Goal: Task Accomplishment & Management: Use online tool/utility

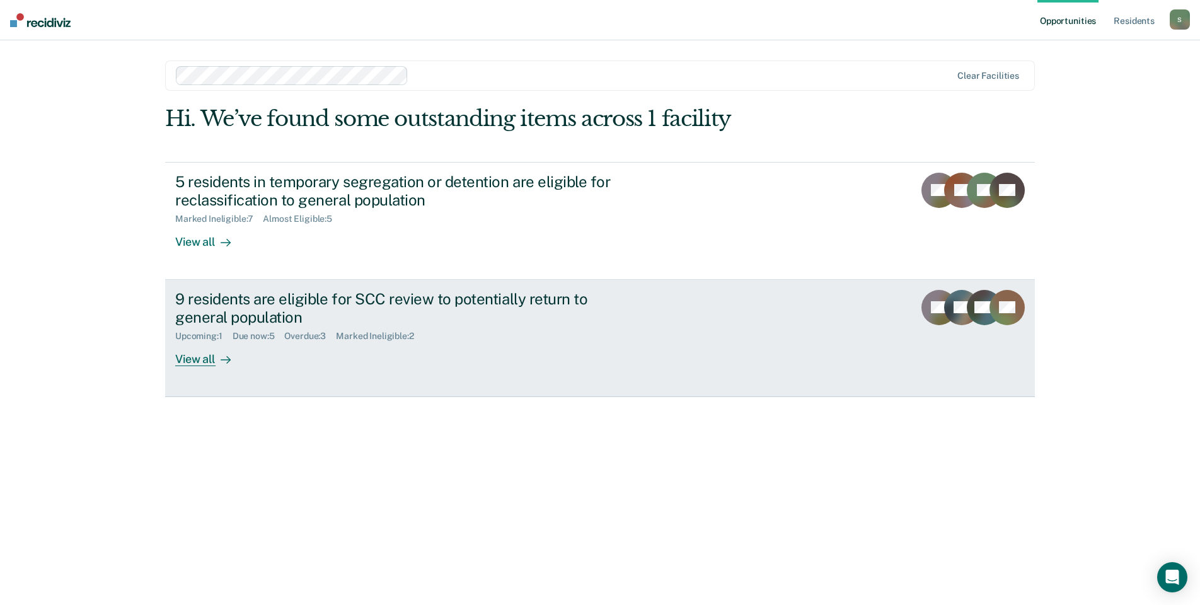
click at [197, 361] on div "View all" at bounding box center [210, 354] width 71 height 25
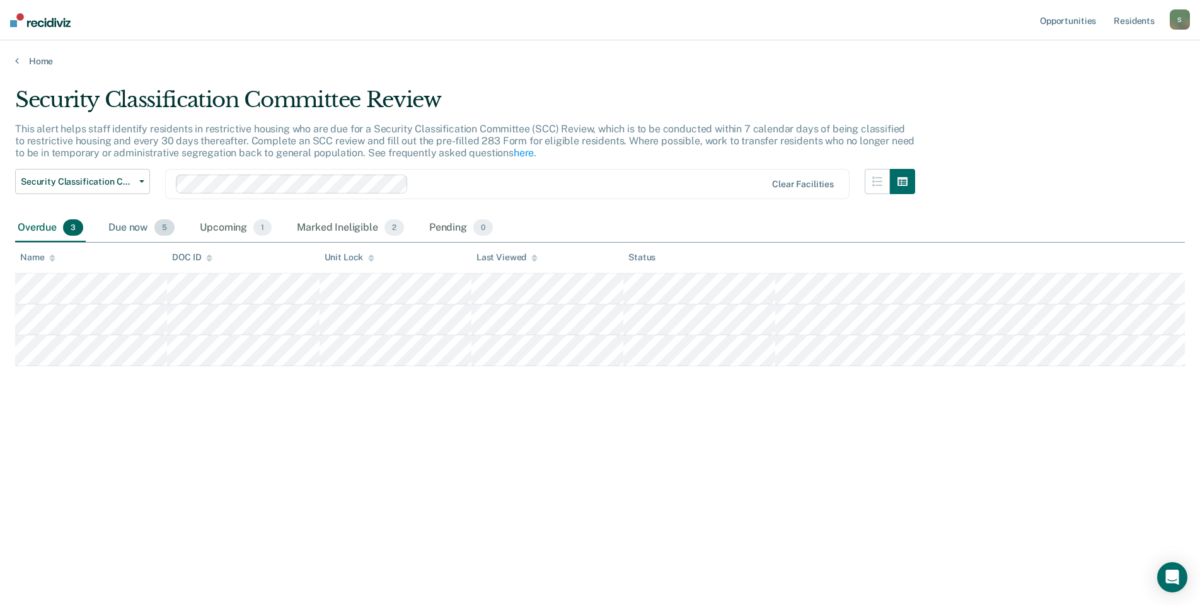
click at [148, 228] on div "Due now 5" at bounding box center [141, 228] width 71 height 28
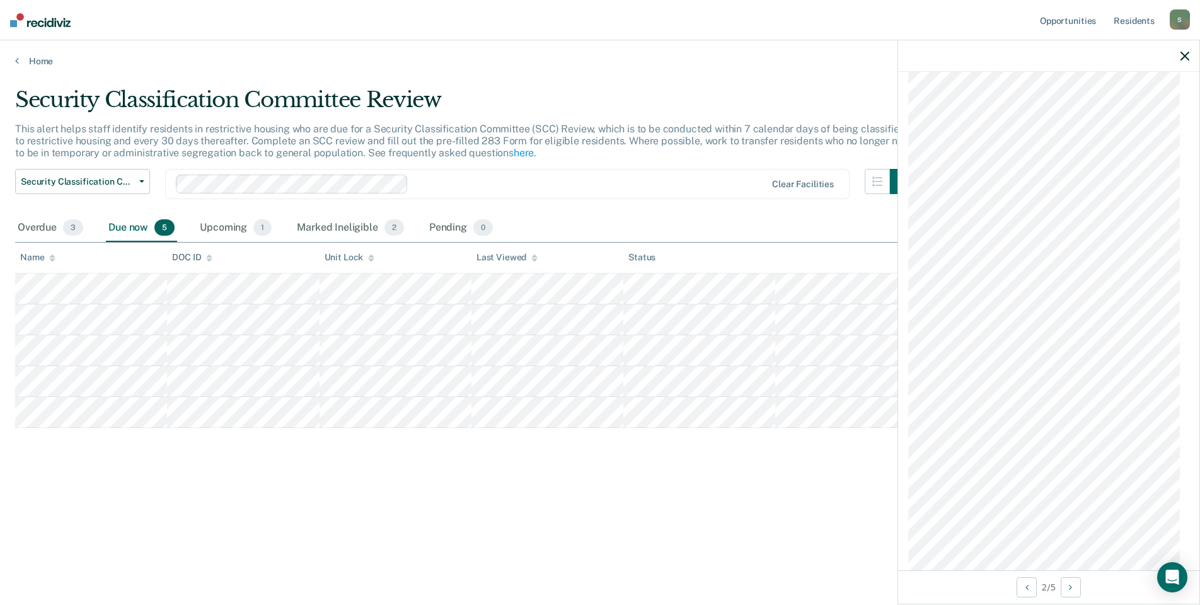
scroll to position [809, 0]
click at [1064, 584] on button "Next Opportunity" at bounding box center [1071, 587] width 20 height 20
click at [1065, 584] on button "Next Opportunity" at bounding box center [1071, 587] width 20 height 20
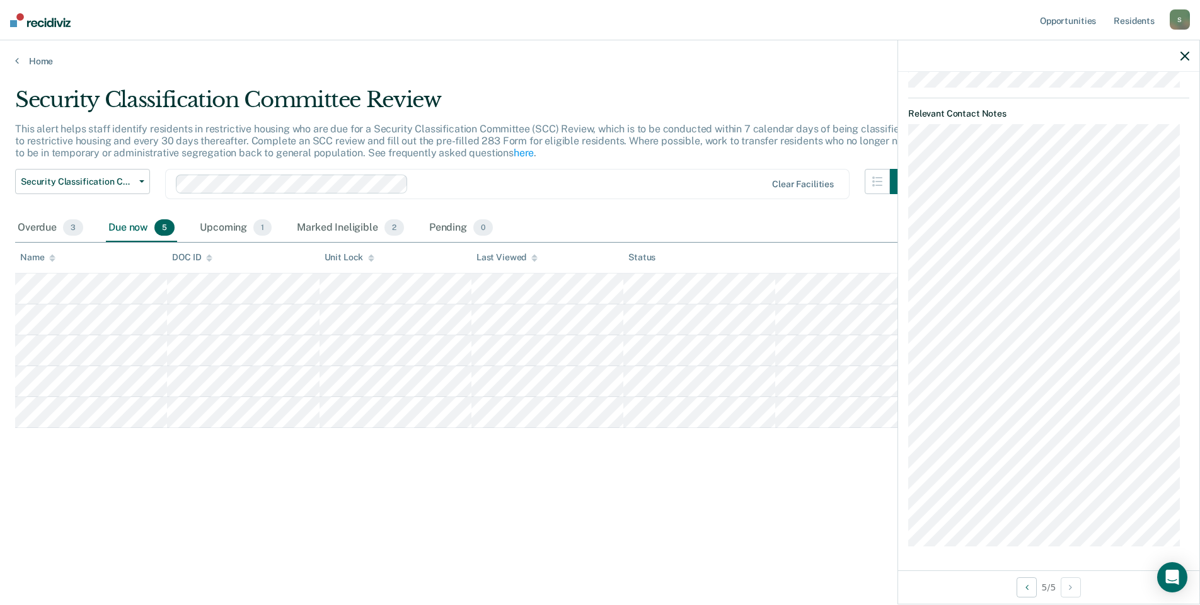
click at [1187, 59] on icon "button" at bounding box center [1185, 56] width 9 height 9
